Goal: Task Accomplishment & Management: Manage account settings

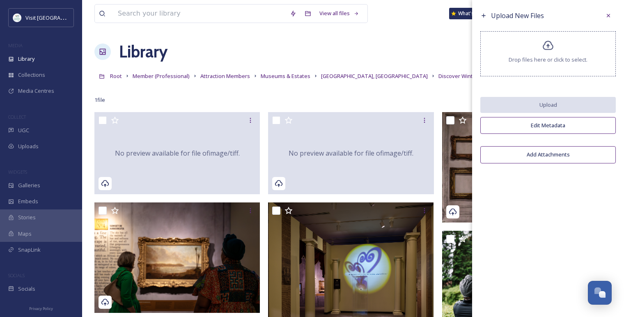
scroll to position [595, 0]
click at [605, 16] on icon at bounding box center [608, 15] width 7 height 7
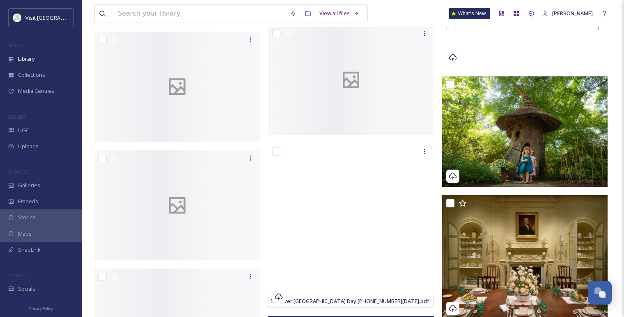
scroll to position [866, 0]
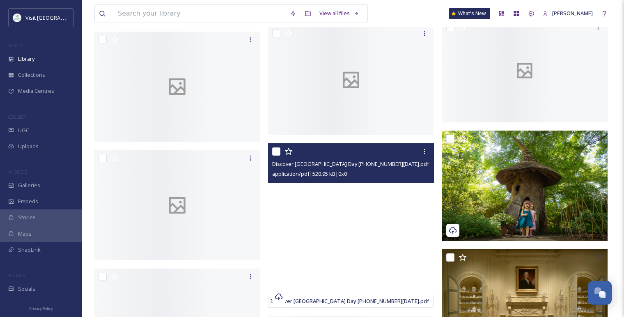
click at [279, 152] on input "checkbox" at bounding box center [276, 151] width 8 height 8
checkbox input "true"
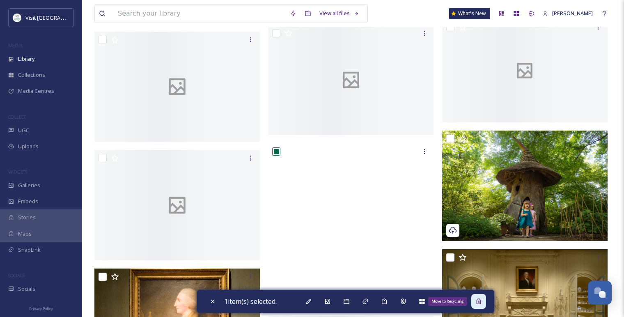
click at [482, 302] on icon at bounding box center [478, 301] width 7 height 7
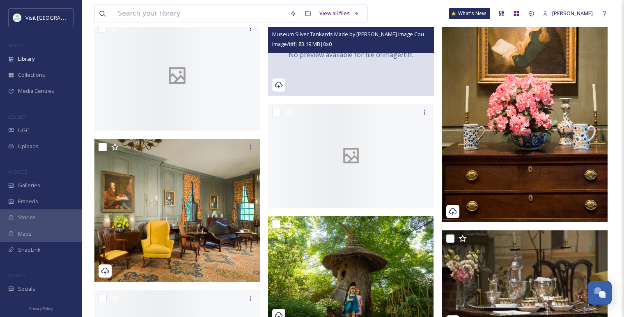
scroll to position [813, 0]
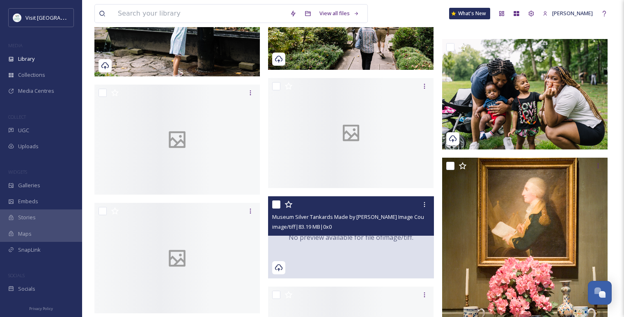
click at [346, 230] on div "image/tiff | 83.19 MB | 0 x 0" at bounding box center [351, 227] width 159 height 10
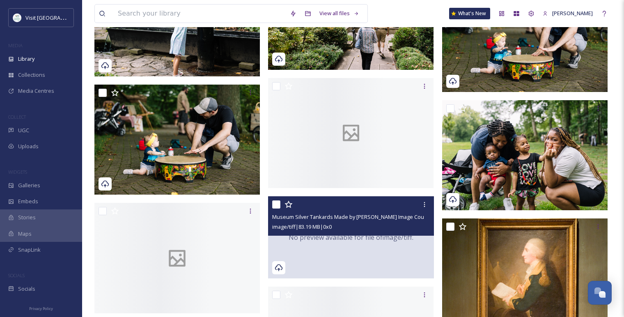
click at [351, 227] on div "image/tiff | 83.19 MB | 0 x 0" at bounding box center [351, 227] width 159 height 10
click at [348, 247] on div "No preview available for file of image/tiff ." at bounding box center [350, 237] width 165 height 82
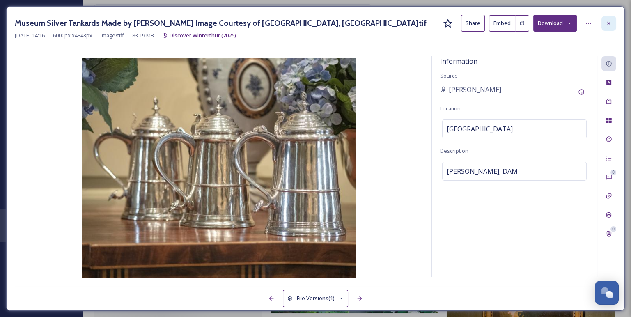
click at [611, 24] on icon at bounding box center [608, 23] width 7 height 7
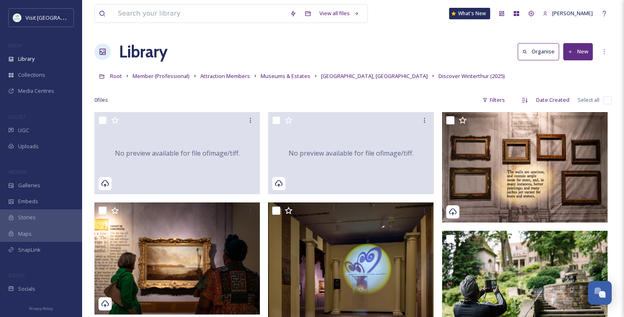
click at [607, 96] on input "checkbox" at bounding box center [607, 100] width 8 height 8
checkbox input "true"
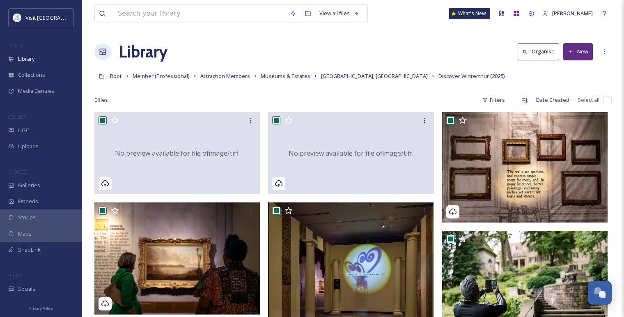
checkbox input "true"
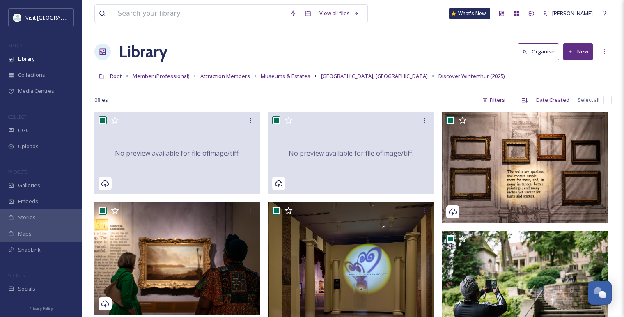
checkbox input "true"
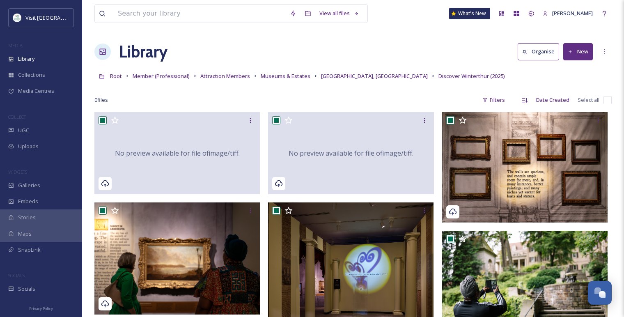
checkbox input "true"
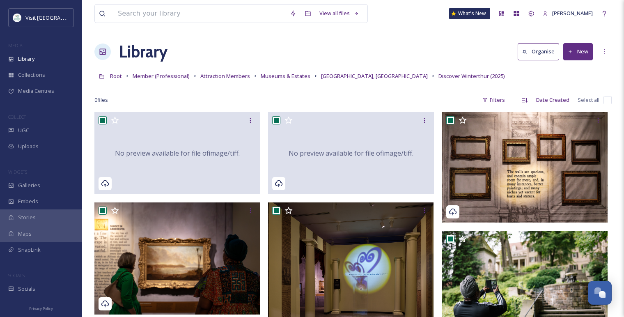
checkbox input "true"
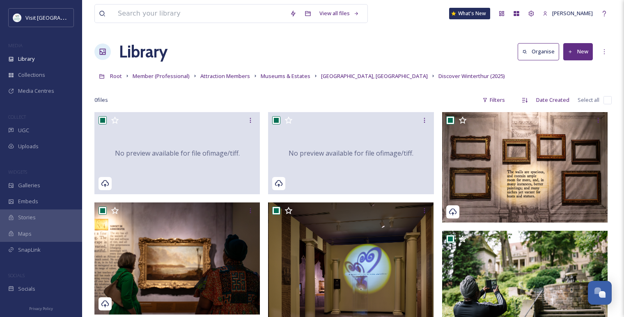
checkbox input "true"
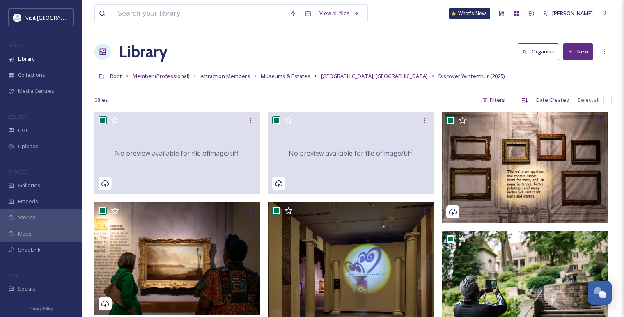
checkbox input "true"
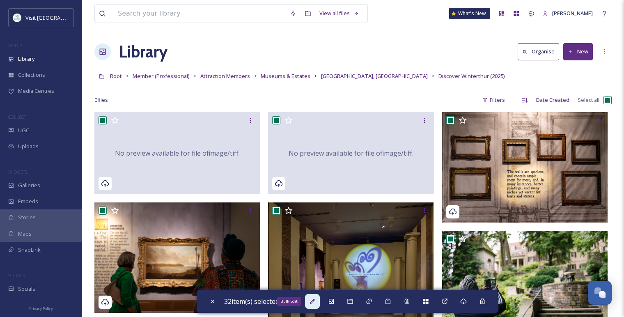
click at [316, 302] on icon at bounding box center [312, 301] width 7 height 7
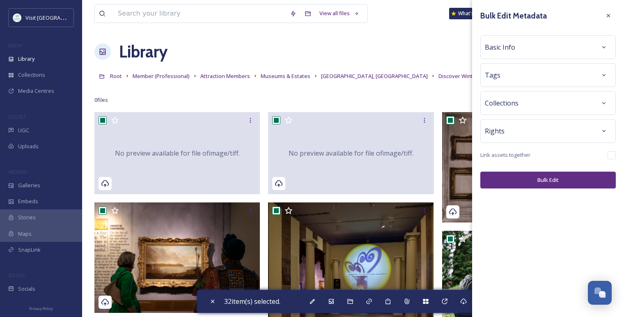
click at [507, 54] on div "Basic Info" at bounding box center [548, 47] width 126 height 15
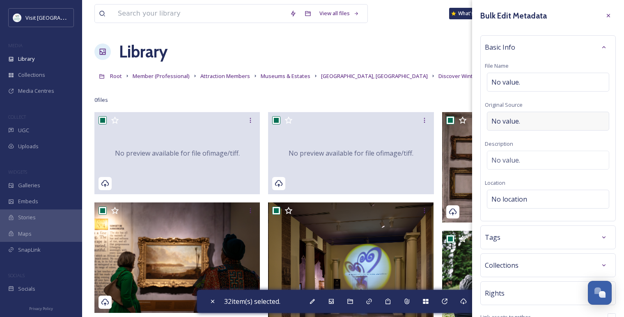
click at [503, 122] on span "No value." at bounding box center [505, 121] width 29 height 10
type input "[GEOGRAPHIC_DATA]"
click at [530, 238] on div "Tags" at bounding box center [548, 235] width 126 height 15
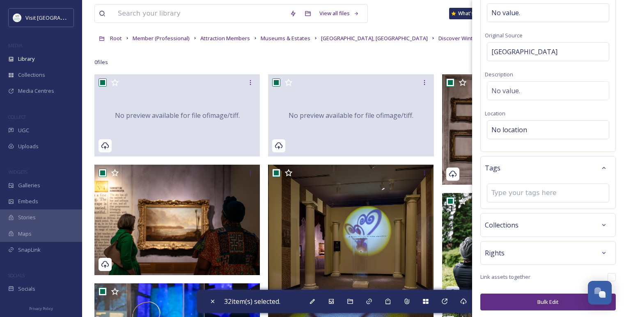
scroll to position [46, 0]
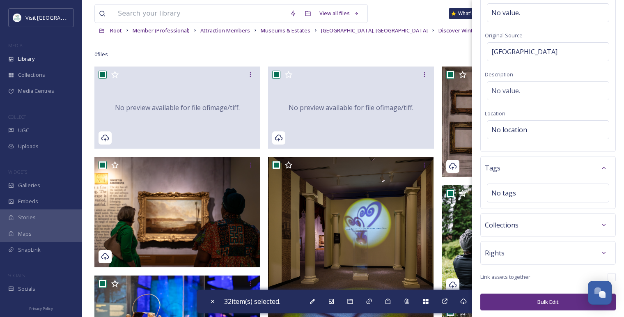
click at [529, 226] on div "Collections" at bounding box center [548, 224] width 126 height 15
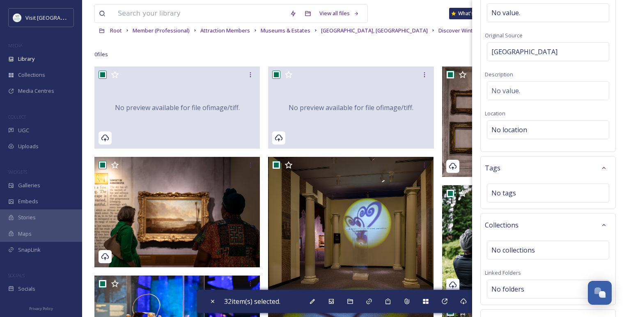
scroll to position [137, 0]
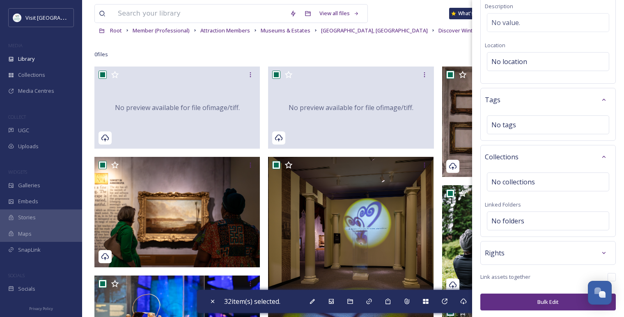
click at [527, 247] on div "Rights" at bounding box center [548, 252] width 126 height 15
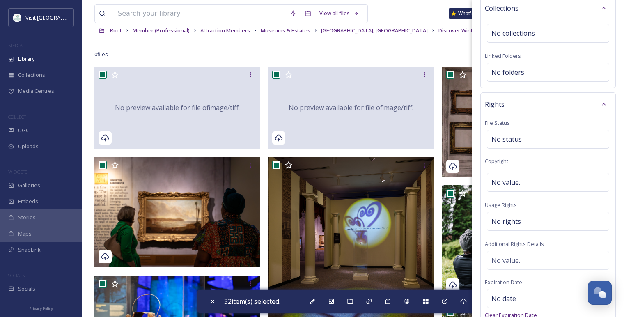
scroll to position [320, 0]
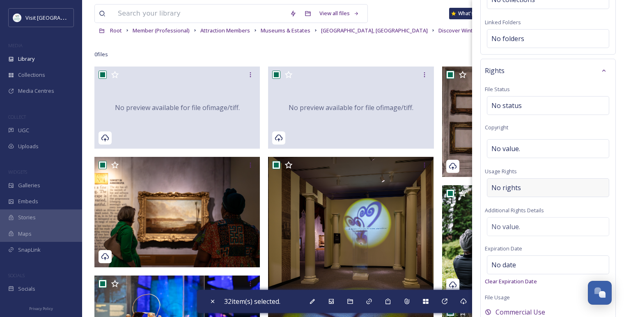
click at [512, 190] on span "No rights" at bounding box center [506, 188] width 30 height 10
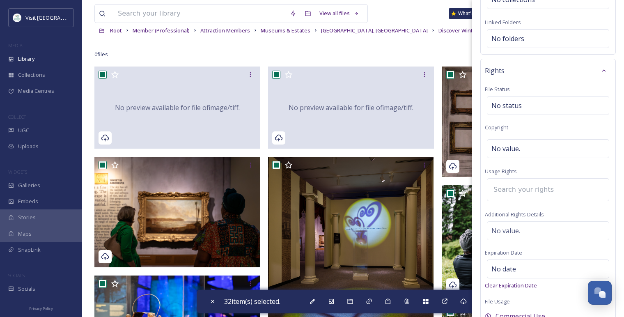
click at [512, 190] on input at bounding box center [534, 190] width 90 height 18
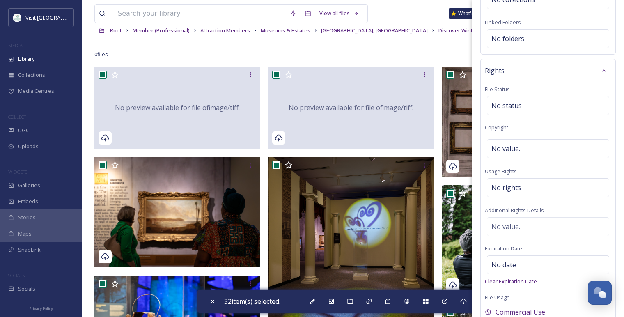
click at [514, 168] on span "Usage Rights" at bounding box center [501, 170] width 32 height 7
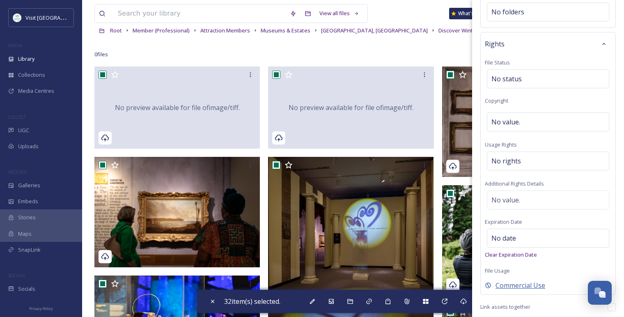
scroll to position [376, 0]
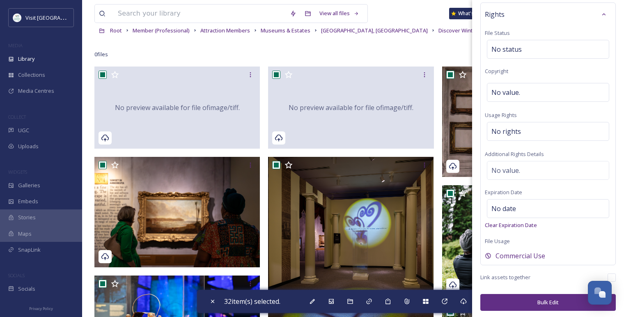
click at [538, 302] on button "Bulk Edit" at bounding box center [547, 302] width 135 height 17
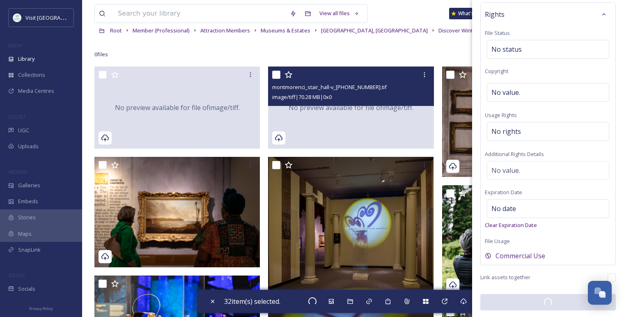
checkbox input "false"
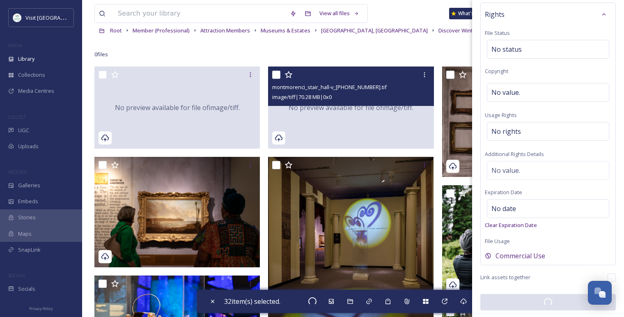
checkbox input "false"
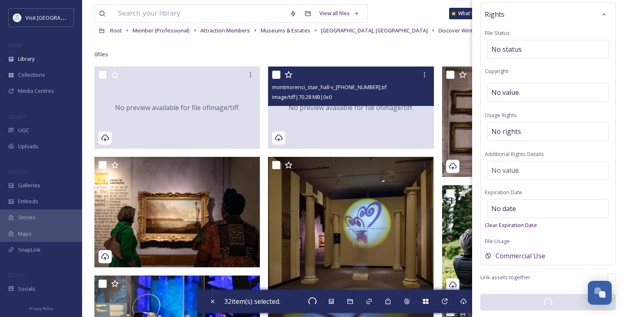
checkbox input "false"
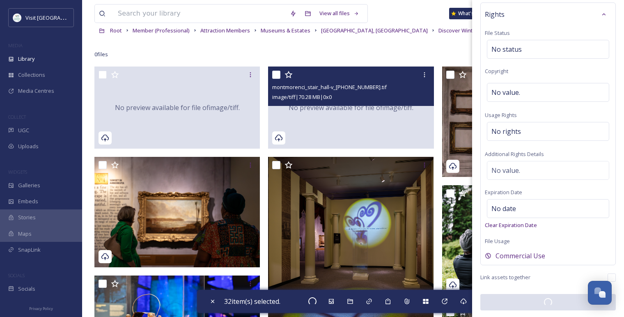
checkbox input "false"
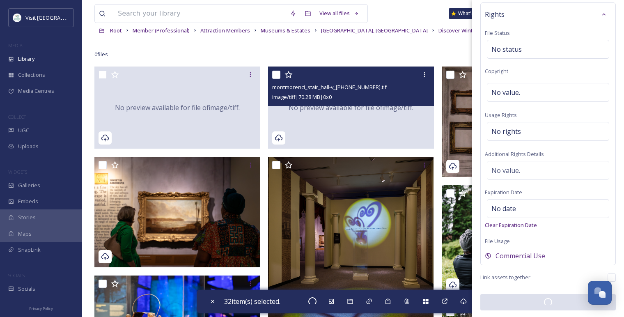
checkbox input "false"
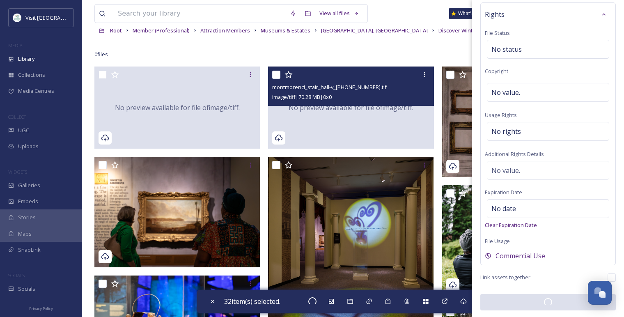
checkbox input "false"
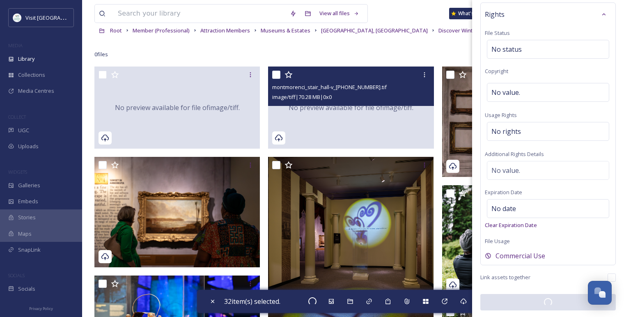
checkbox input "false"
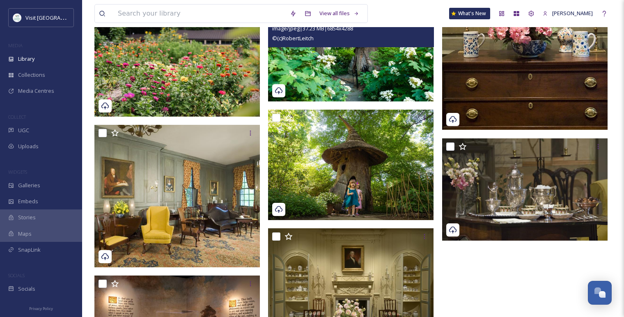
scroll to position [1352, 0]
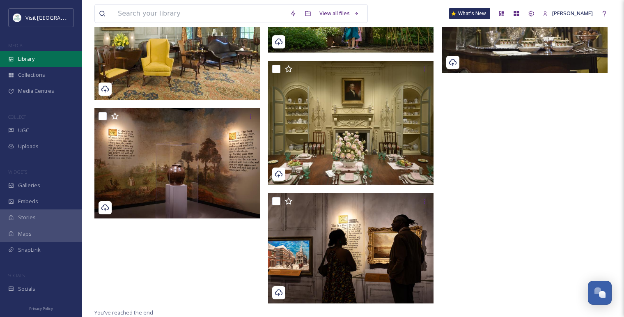
click at [27, 54] on div "Library" at bounding box center [41, 59] width 82 height 16
